Goal: Communication & Community: Answer question/provide support

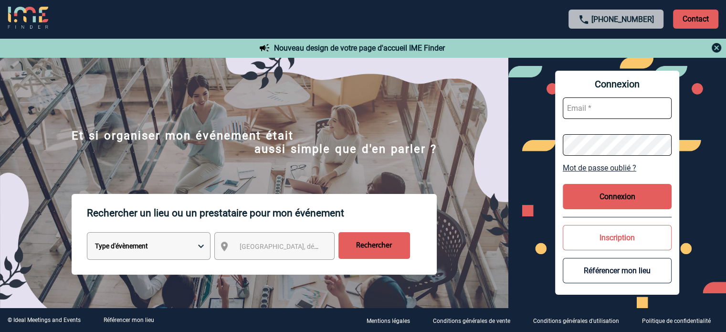
type input "[EMAIL_ADDRESS][DOMAIN_NAME]"
click at [604, 196] on button "Connexion" at bounding box center [617, 196] width 109 height 25
type input "[EMAIL_ADDRESS][DOMAIN_NAME]"
click at [613, 195] on button "Connexion" at bounding box center [617, 196] width 109 height 25
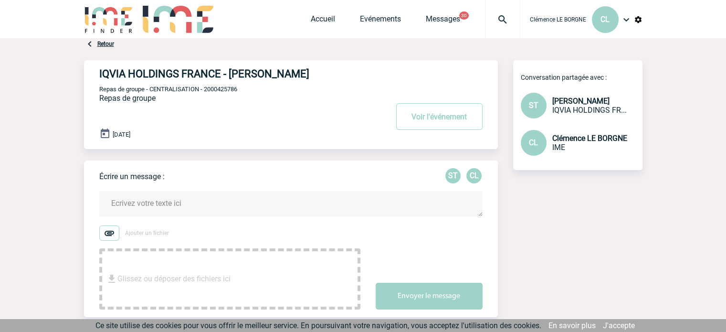
click at [574, 114] on span "IQVIA HOLDINGS FR..." at bounding box center [589, 109] width 74 height 9
click at [541, 106] on div "ST" at bounding box center [534, 106] width 26 height 26
click at [537, 105] on span "ST" at bounding box center [534, 105] width 10 height 9
click at [540, 105] on div "ST" at bounding box center [534, 106] width 26 height 26
click at [96, 41] on div "Retour" at bounding box center [99, 43] width 30 height 11
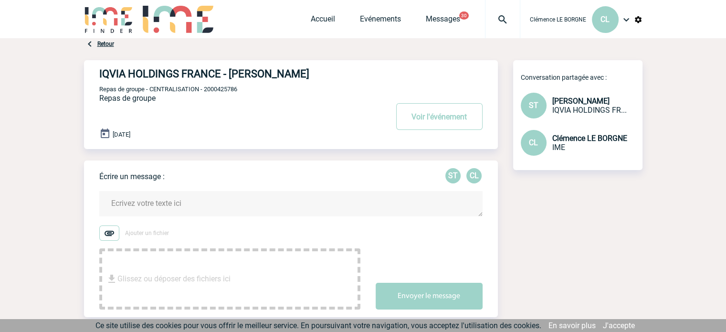
click at [98, 43] on link "Retour" at bounding box center [105, 44] width 17 height 7
